Goal: Transaction & Acquisition: Book appointment/travel/reservation

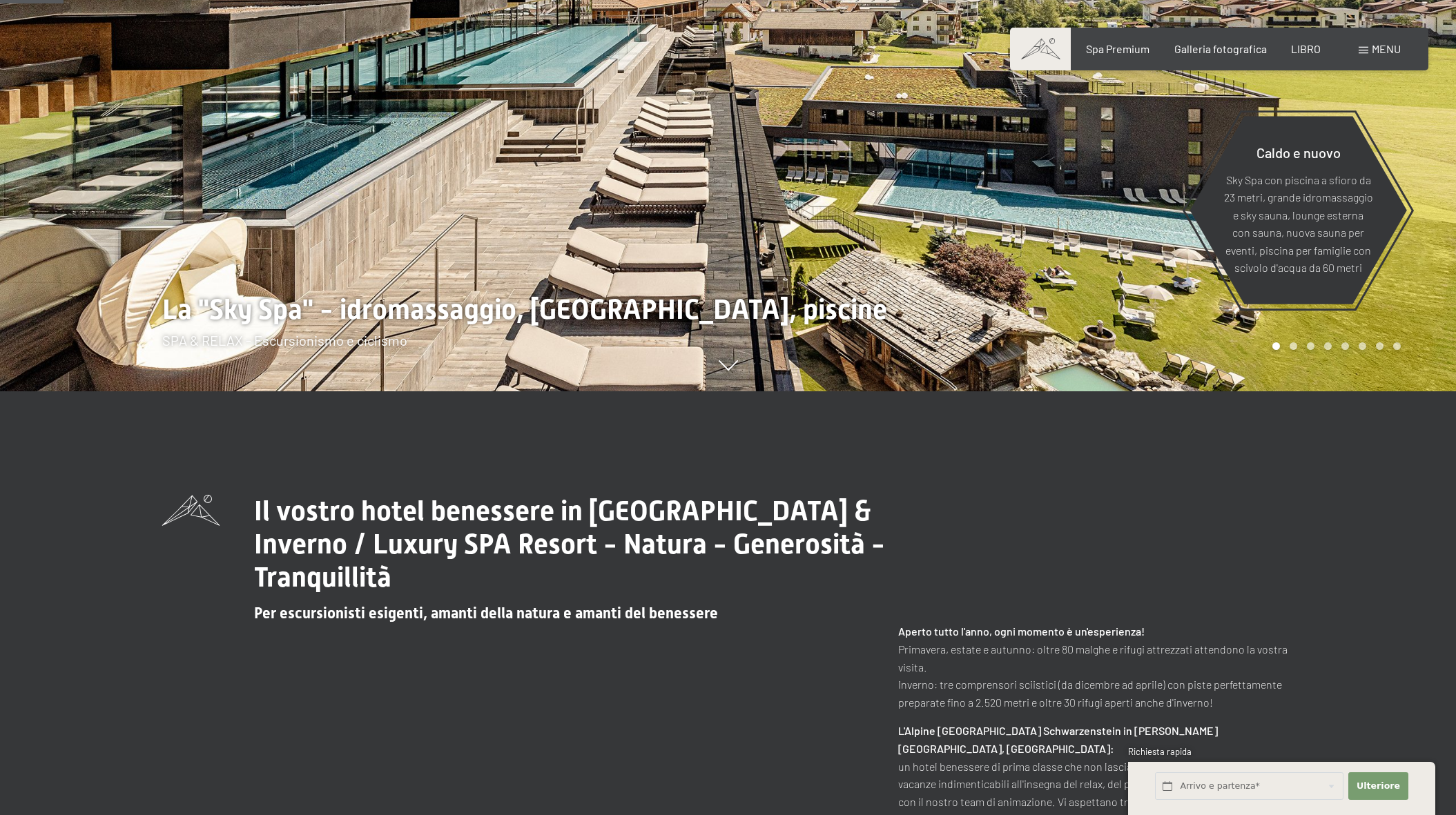
scroll to position [427, 0]
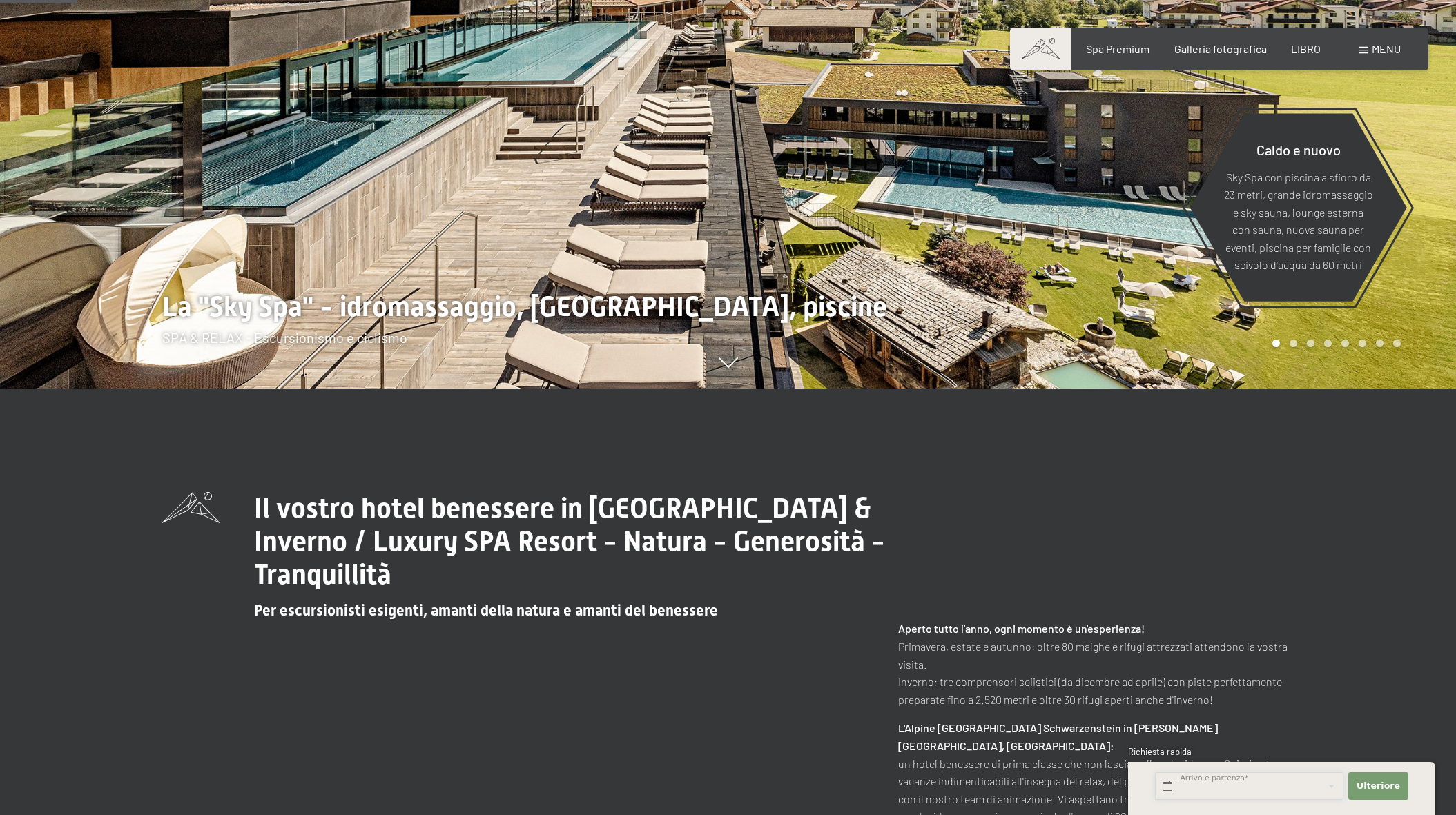
click at [1224, 786] on input "text" at bounding box center [1249, 786] width 189 height 29
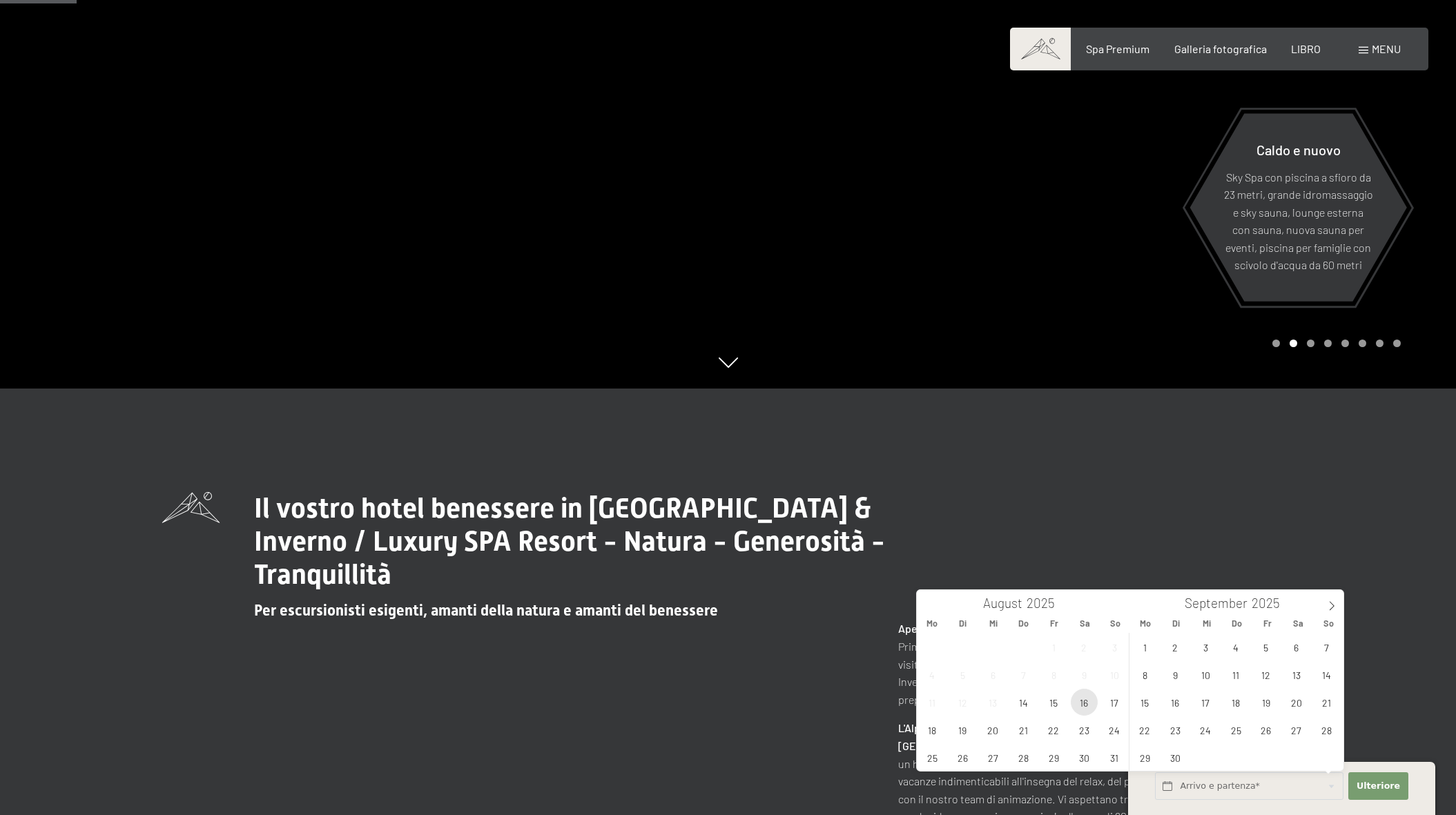
click at [1084, 704] on span "16" at bounding box center [1084, 702] width 27 height 27
click at [922, 728] on span "18" at bounding box center [932, 729] width 27 height 27
type input "Sa. 16.08.2025 - Mo. 18.08.2025"
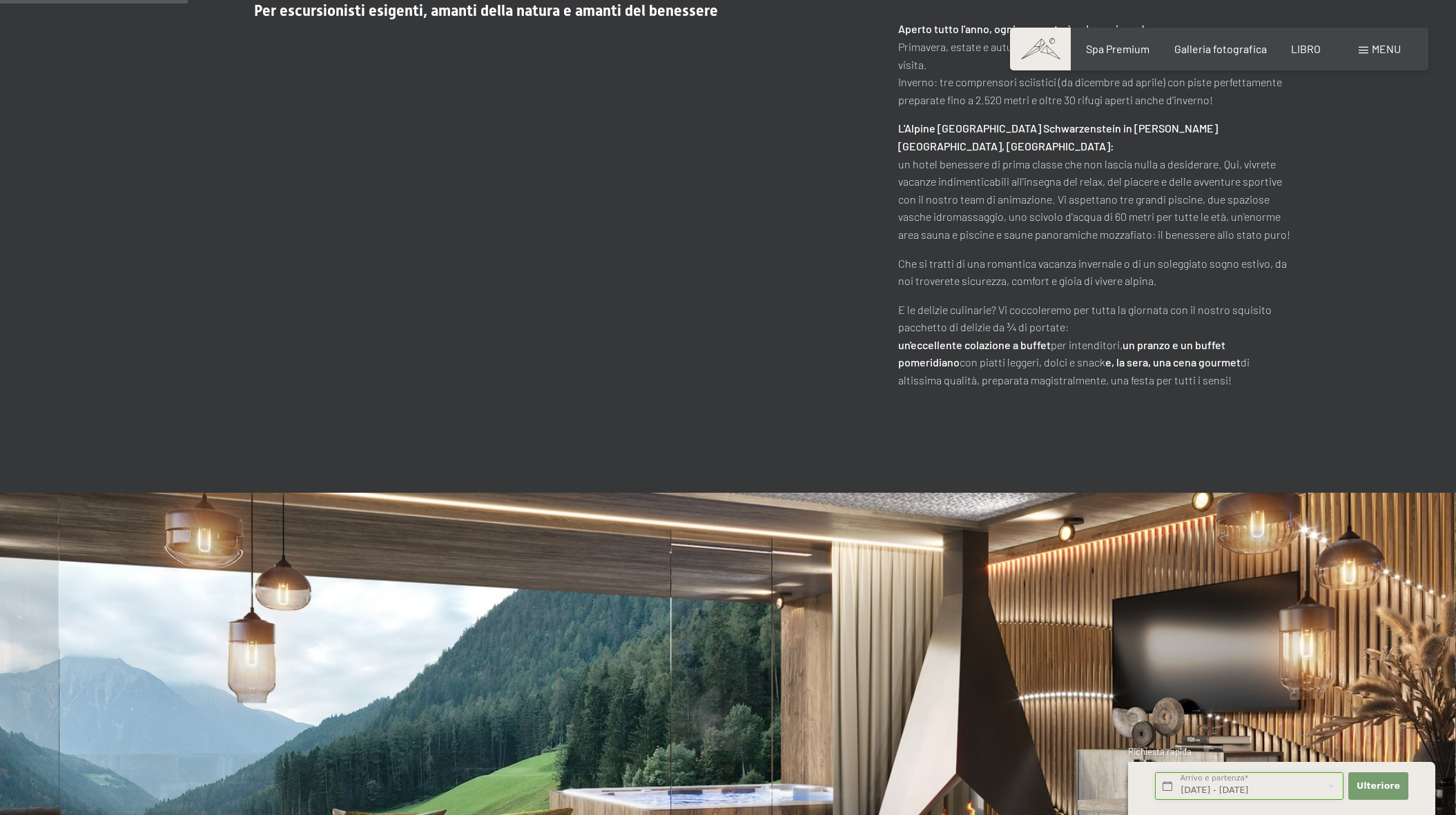
scroll to position [1051, 0]
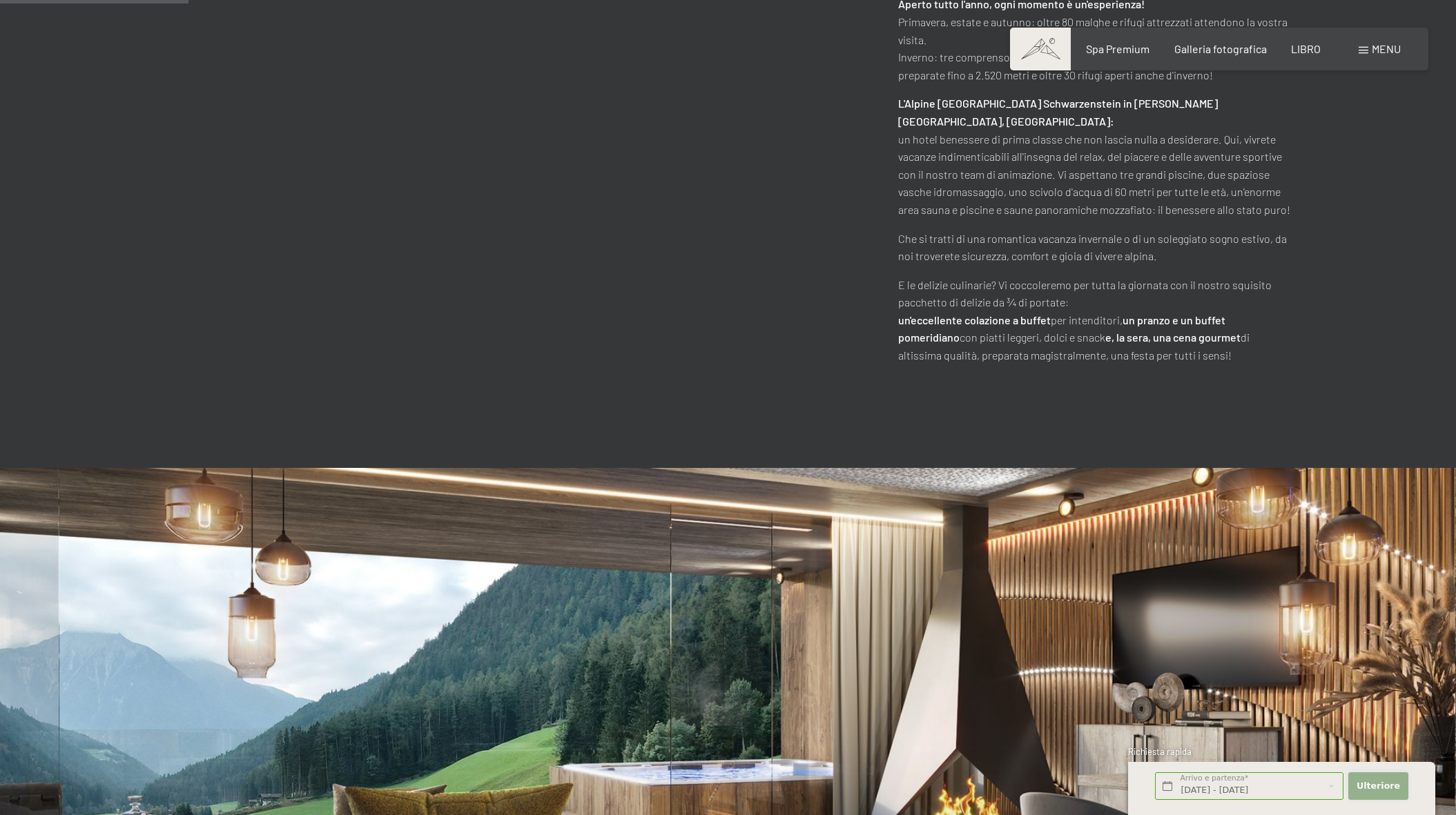
click at [1379, 783] on font "Ulteriore" at bounding box center [1378, 786] width 44 height 11
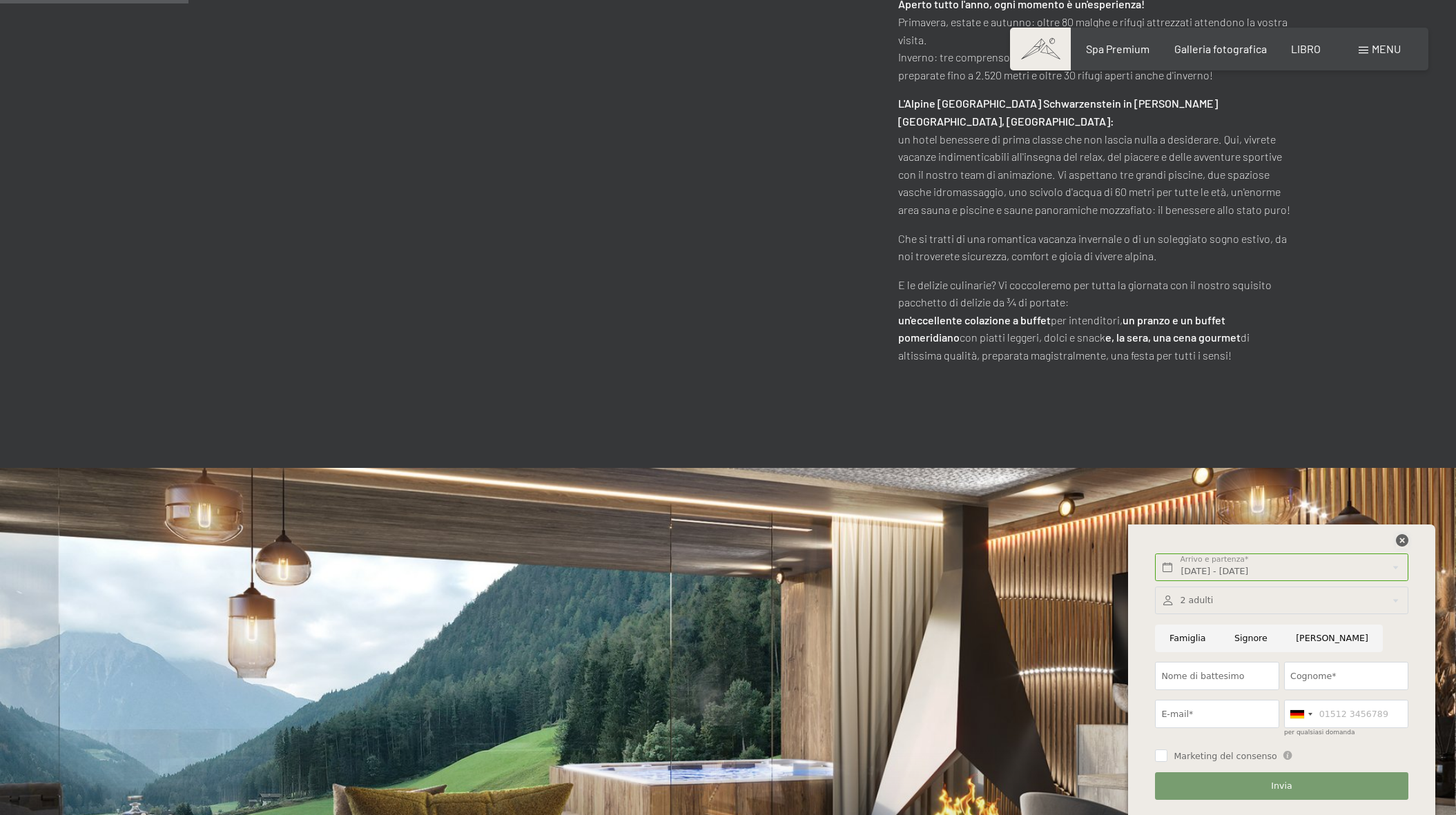
click at [1397, 537] on icon at bounding box center [1403, 541] width 12 height 12
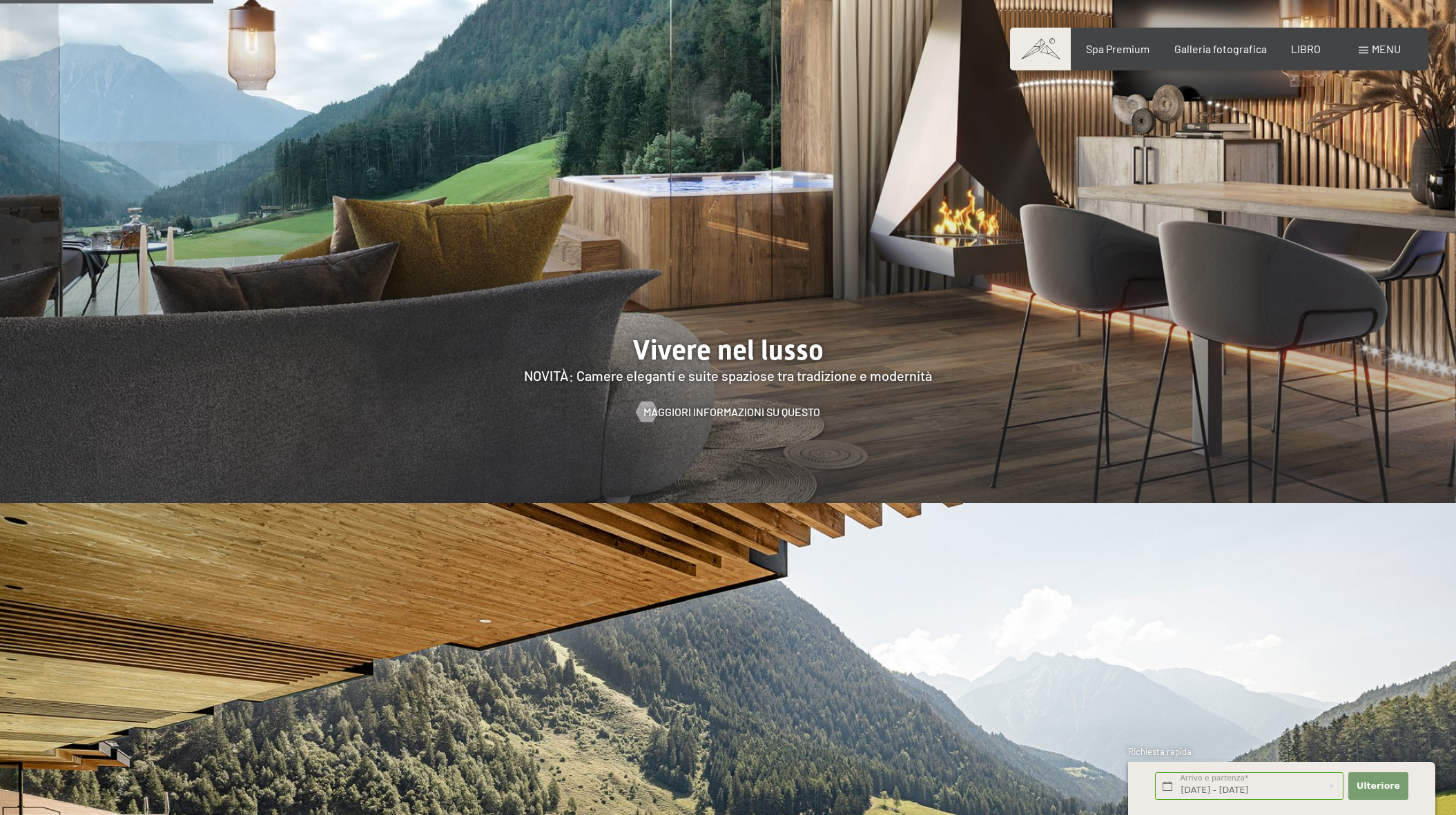
scroll to position [0, 0]
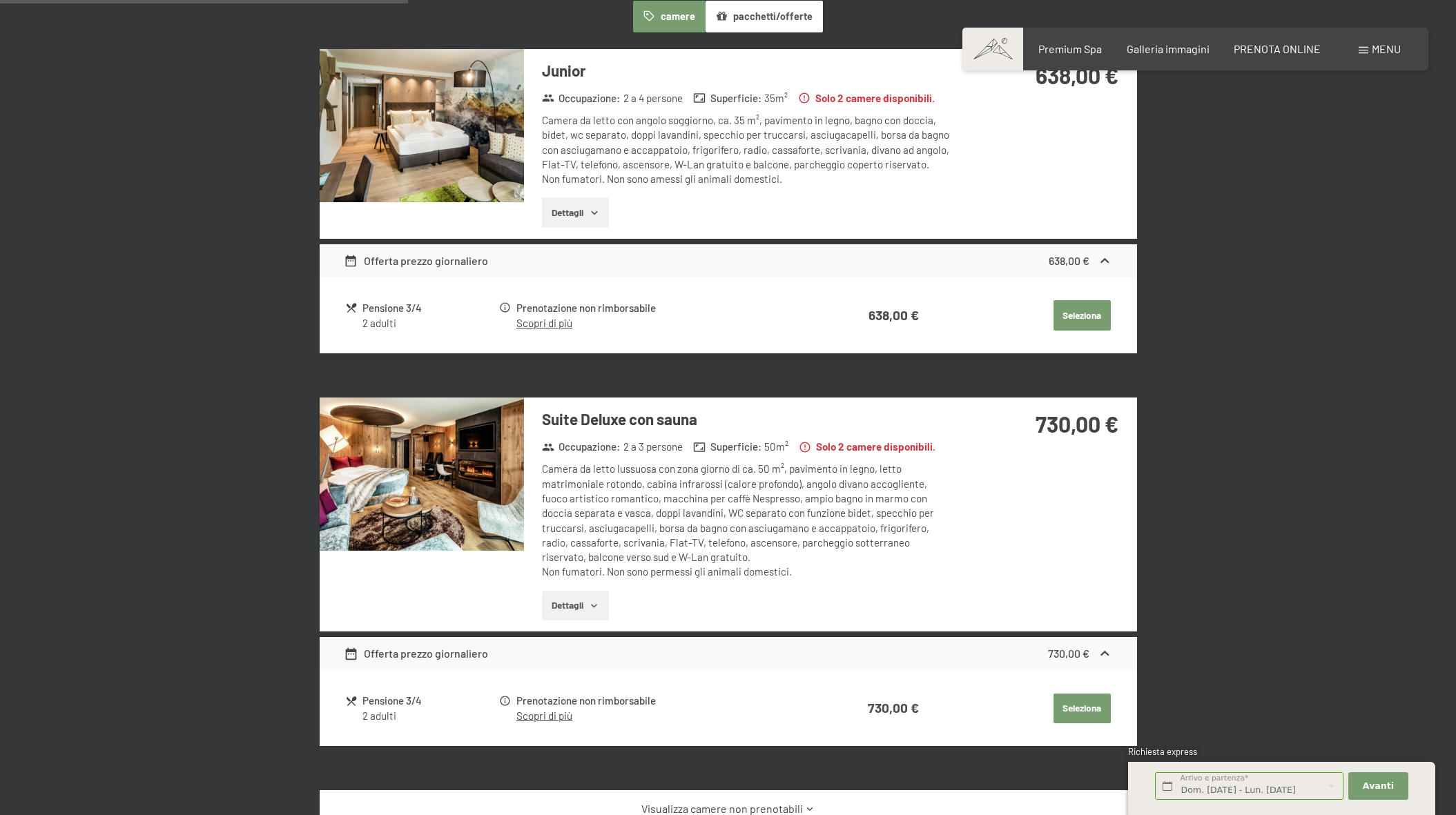
scroll to position [450, 0]
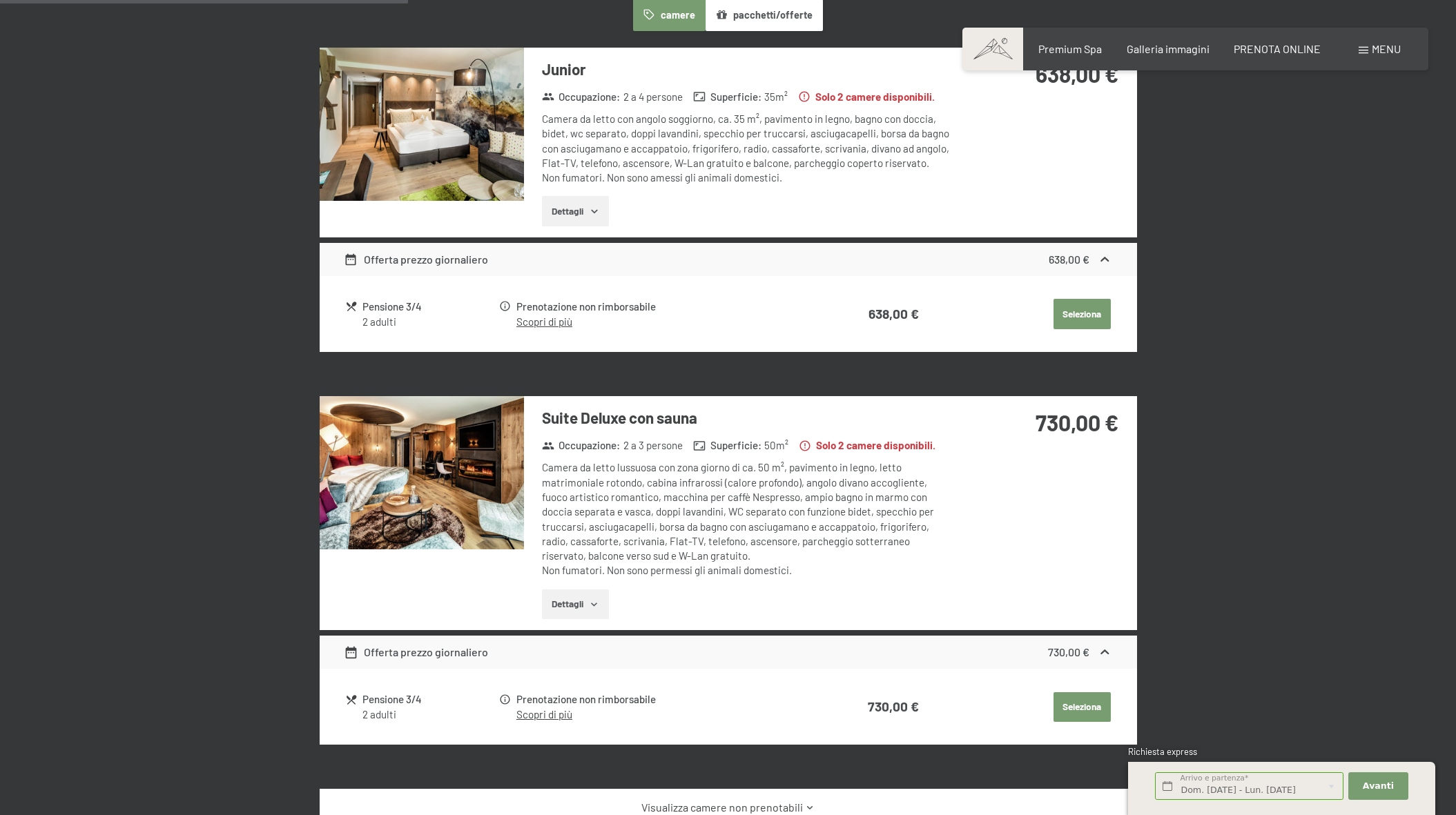
click at [1092, 313] on button "Seleziona" at bounding box center [1082, 314] width 57 height 30
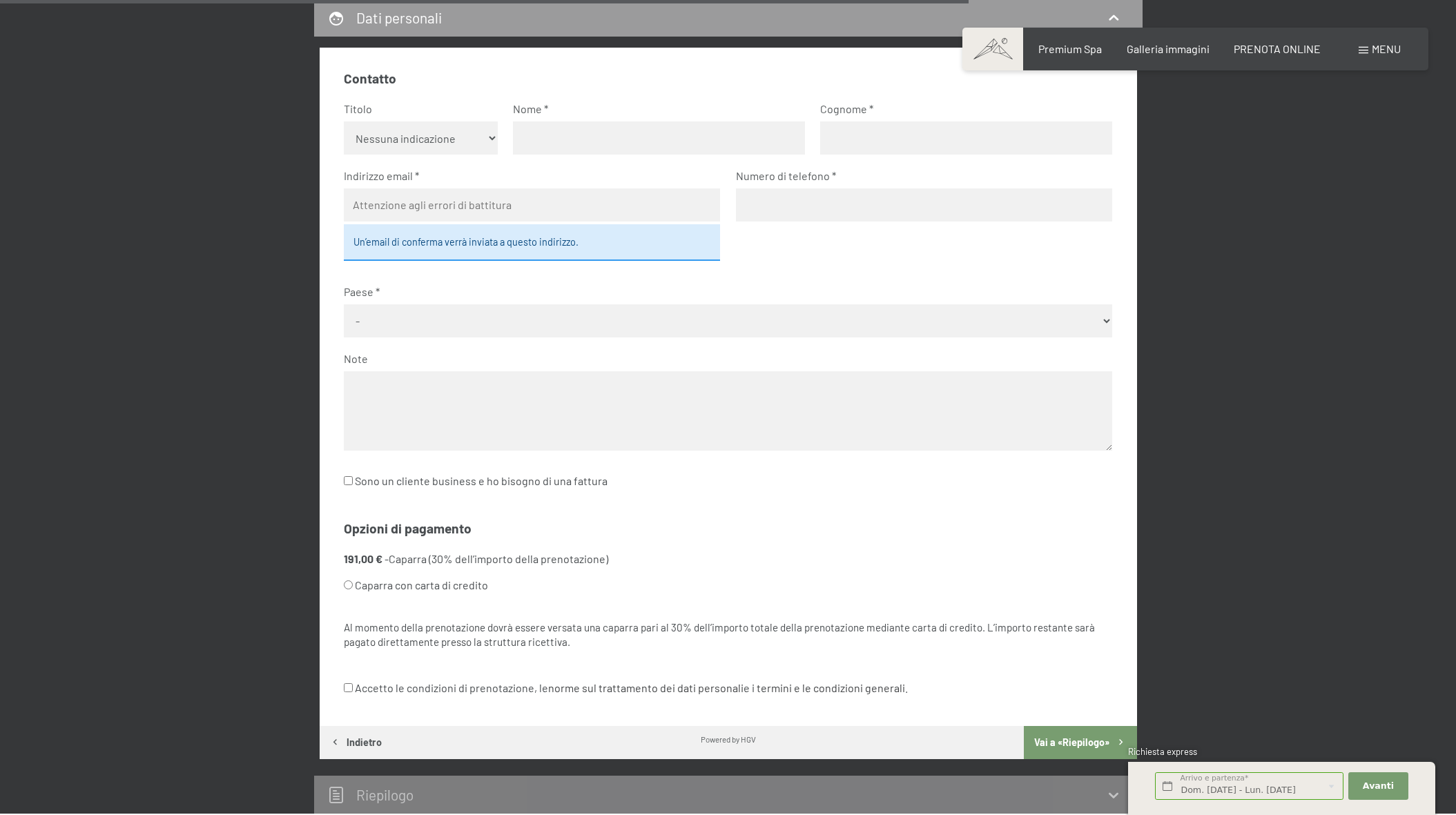
scroll to position [340, 0]
